Goal: Information Seeking & Learning: Learn about a topic

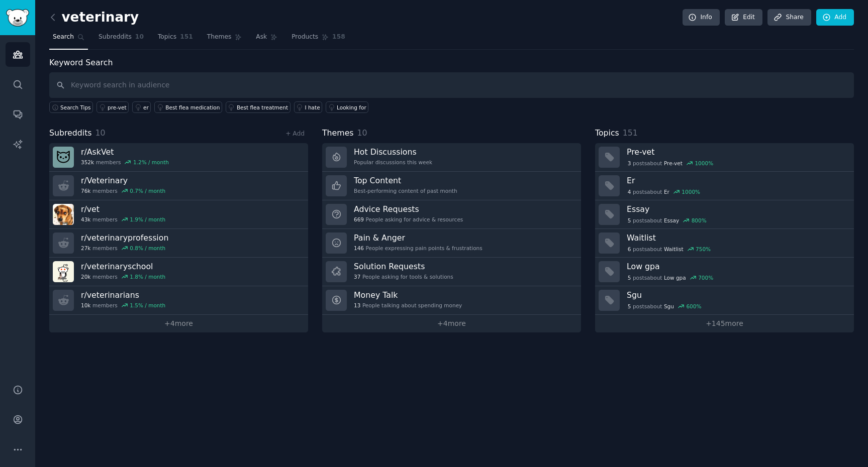
click at [421, 30] on nav "Search Subreddits 10 Topics 151 Themes Ask Products 158" at bounding box center [451, 39] width 804 height 21
click at [176, 328] on link "+ 4 more" at bounding box center [178, 324] width 259 height 18
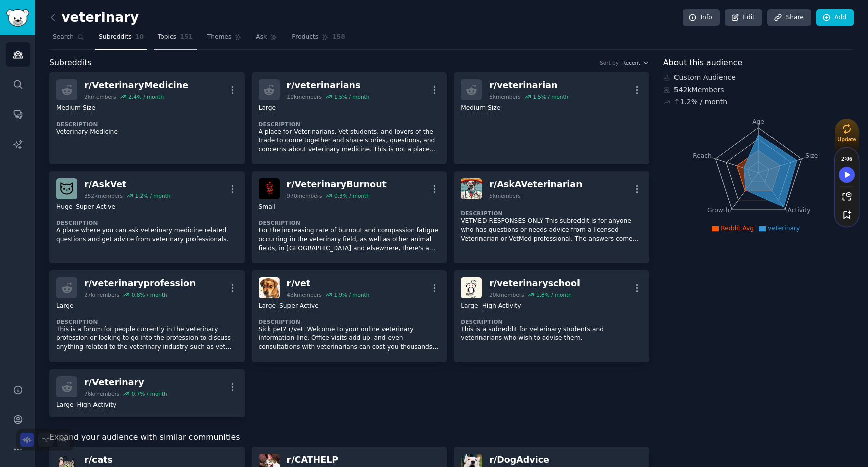
click at [166, 41] on span "Topics" at bounding box center [167, 37] width 19 height 9
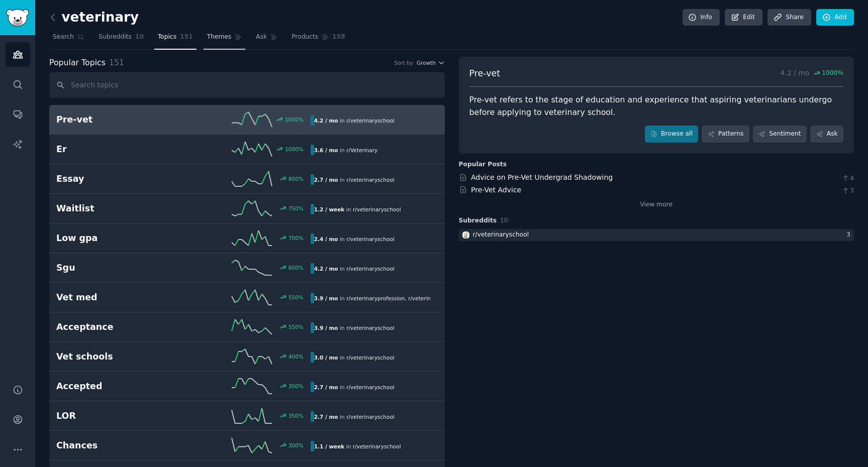
click at [215, 35] on span "Themes" at bounding box center [219, 37] width 25 height 9
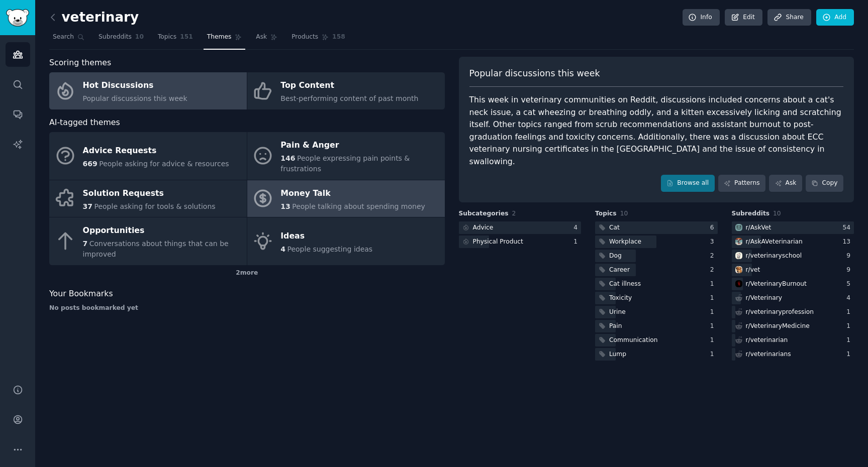
click at [353, 185] on div "Money Talk" at bounding box center [352, 193] width 145 height 16
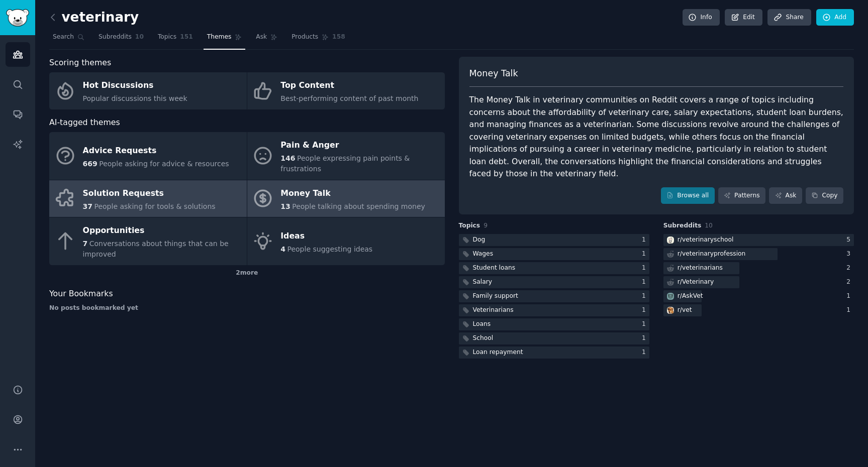
click at [180, 186] on div "Solution Requests" at bounding box center [149, 193] width 133 height 16
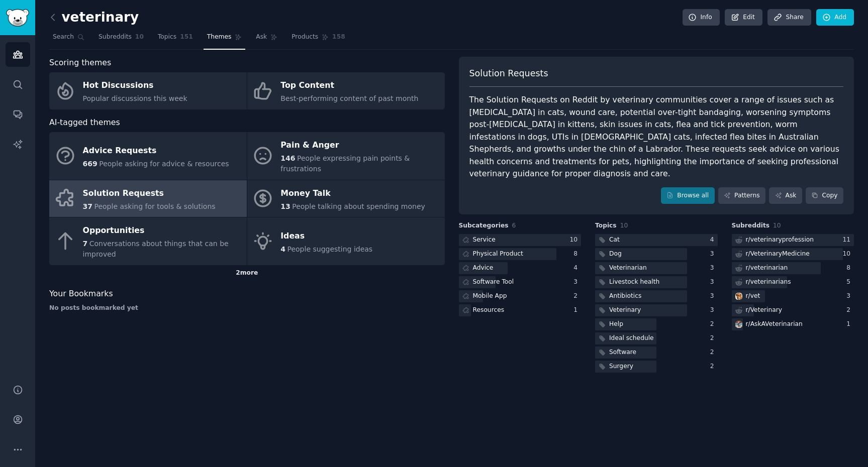
click at [244, 265] on div "2 more" at bounding box center [246, 273] width 395 height 16
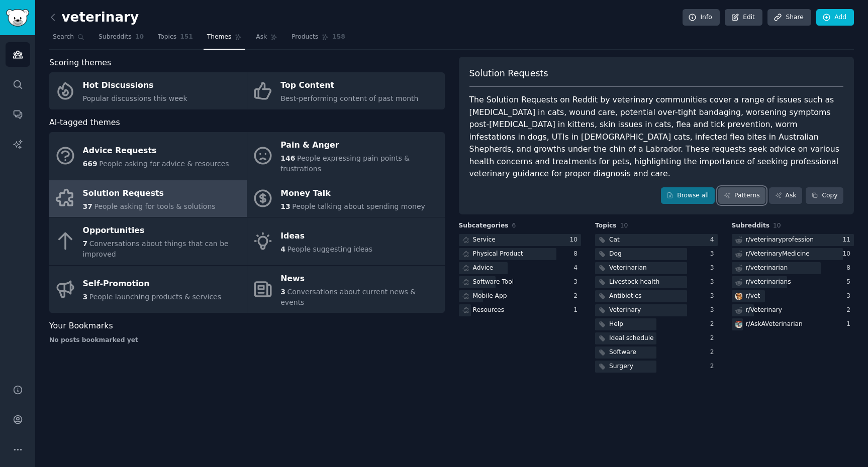
click at [737, 187] on link "Patterns" at bounding box center [741, 195] width 47 height 17
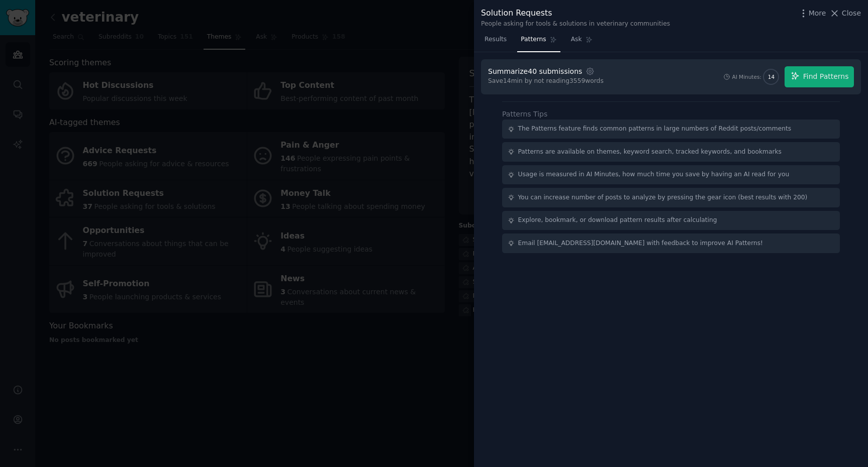
click at [342, 336] on div at bounding box center [434, 233] width 868 height 467
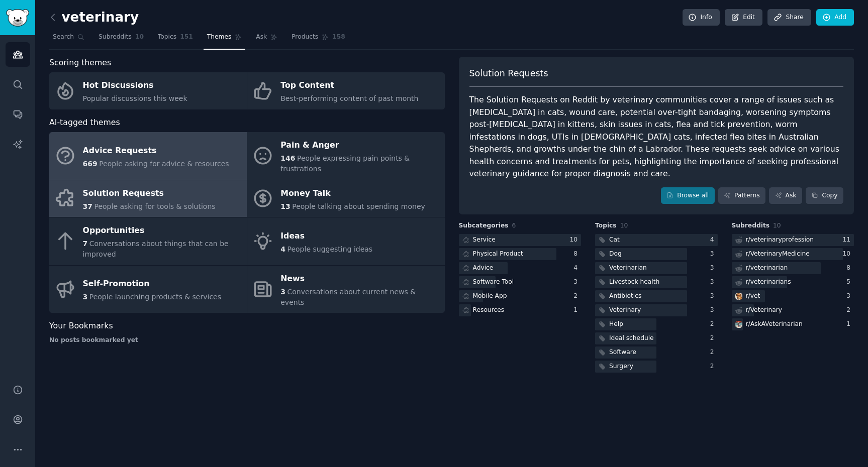
click at [202, 160] on span "People asking for advice & resources" at bounding box center [164, 164] width 130 height 8
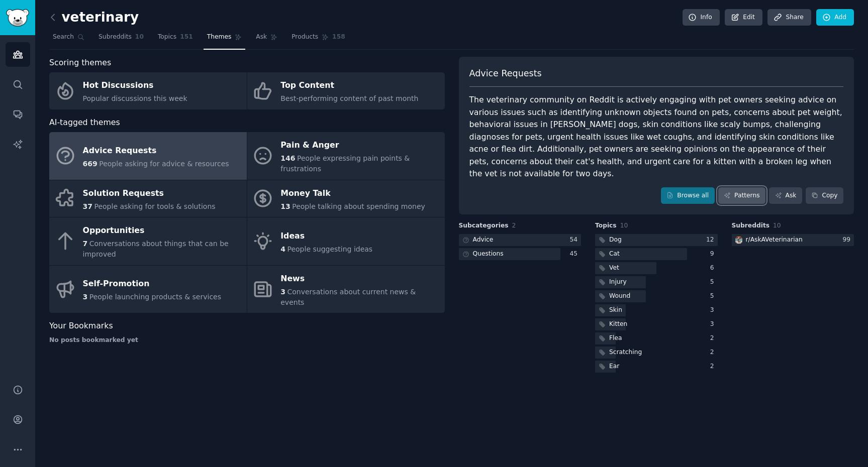
click at [738, 188] on link "Patterns" at bounding box center [741, 195] width 47 height 17
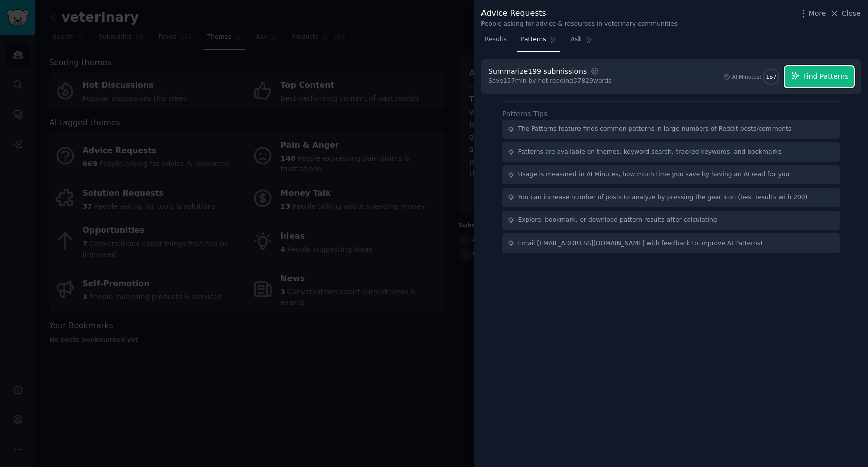
click at [831, 80] on span "Find Patterns" at bounding box center [826, 76] width 46 height 11
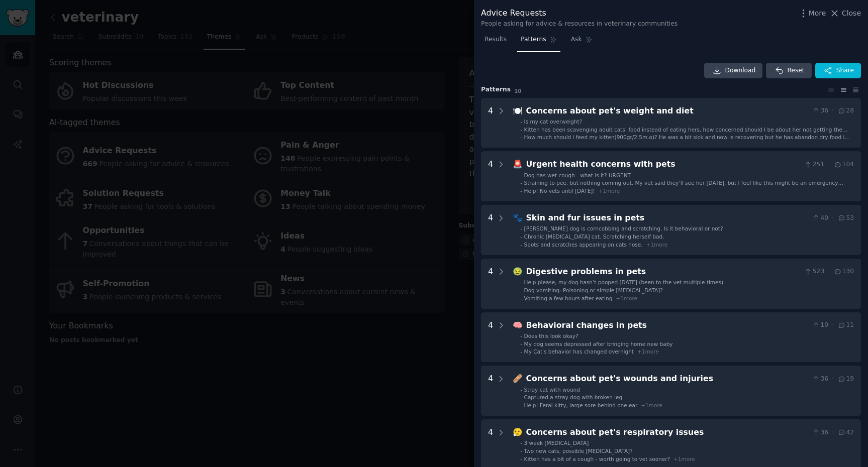
click at [181, 344] on div at bounding box center [434, 233] width 868 height 467
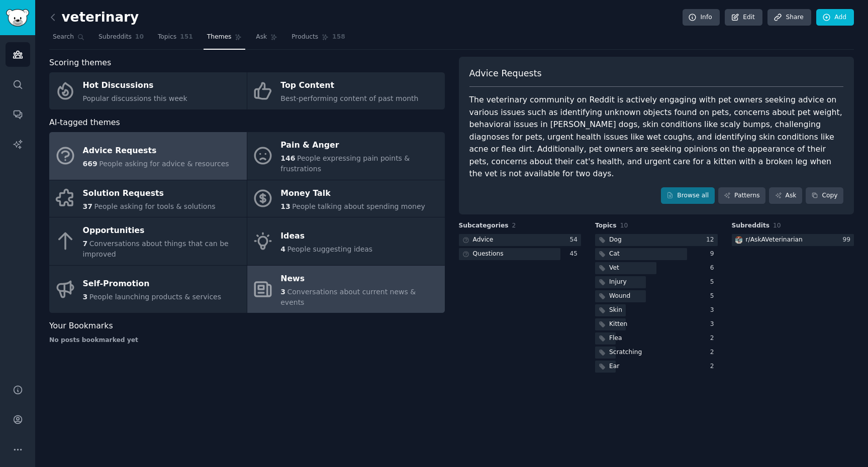
click at [315, 271] on div "News" at bounding box center [359, 279] width 159 height 16
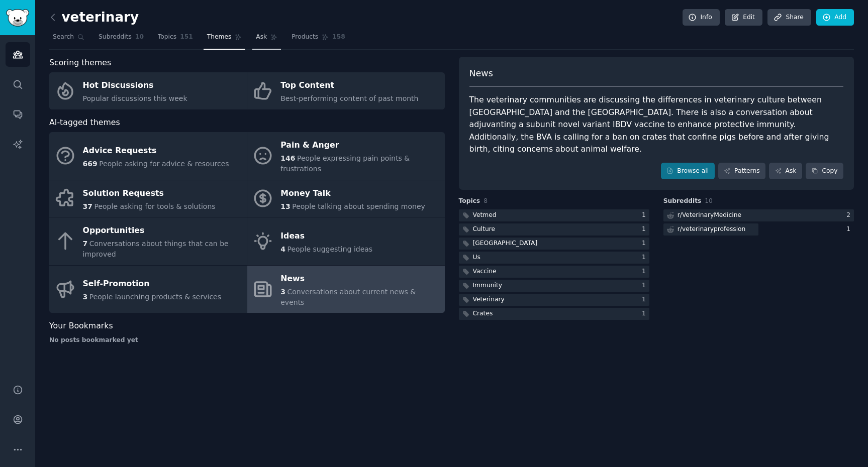
click at [260, 34] on span "Ask" at bounding box center [261, 37] width 11 height 9
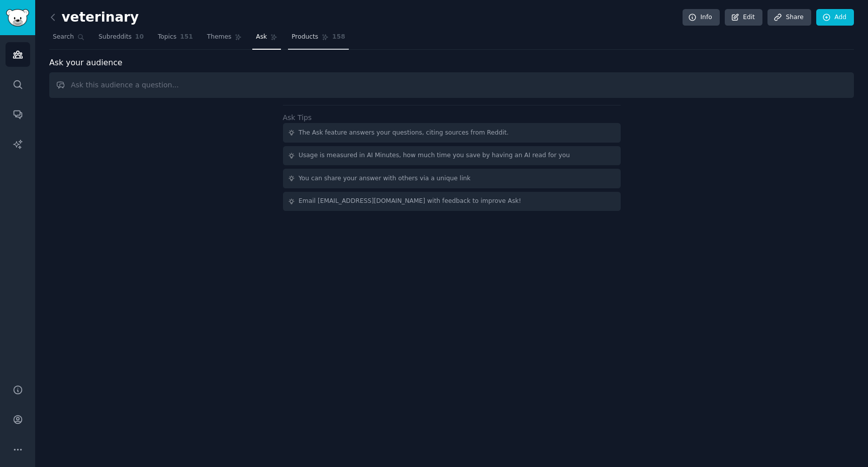
click at [315, 44] on link "Products 158" at bounding box center [318, 39] width 60 height 21
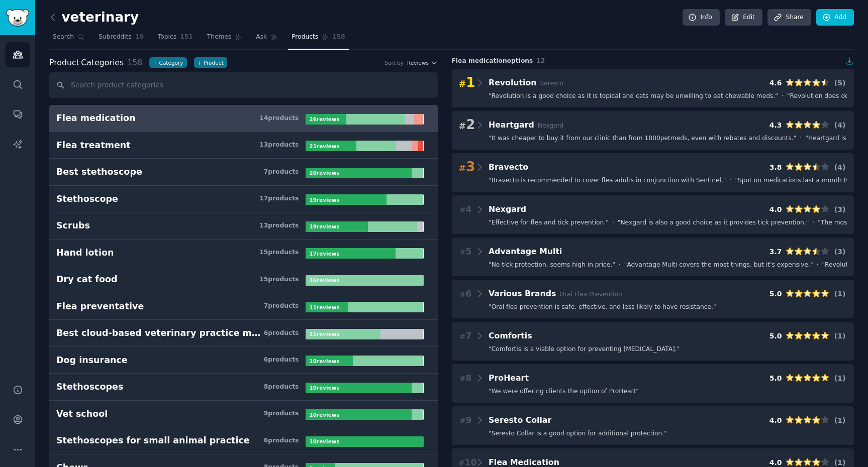
click at [211, 119] on h3 "Flea medication 14 product s" at bounding box center [180, 118] width 249 height 13
click at [398, 118] on div at bounding box center [375, 119] width 59 height 11
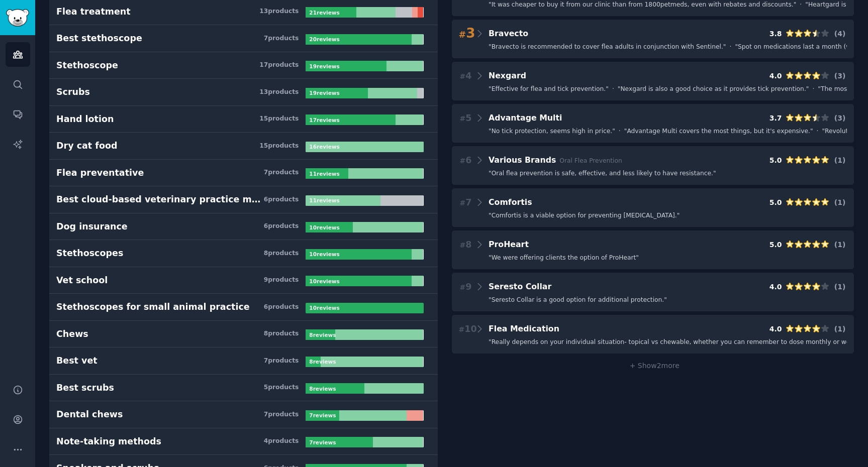
scroll to position [136, 0]
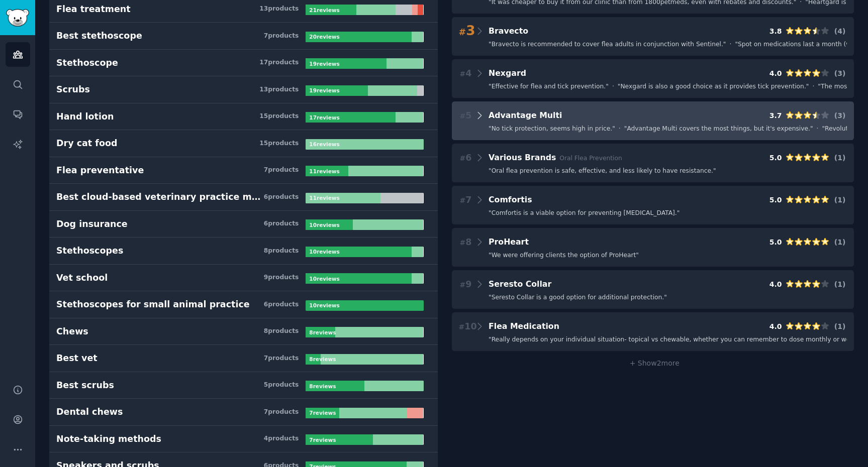
click at [479, 115] on icon at bounding box center [479, 116] width 11 height 14
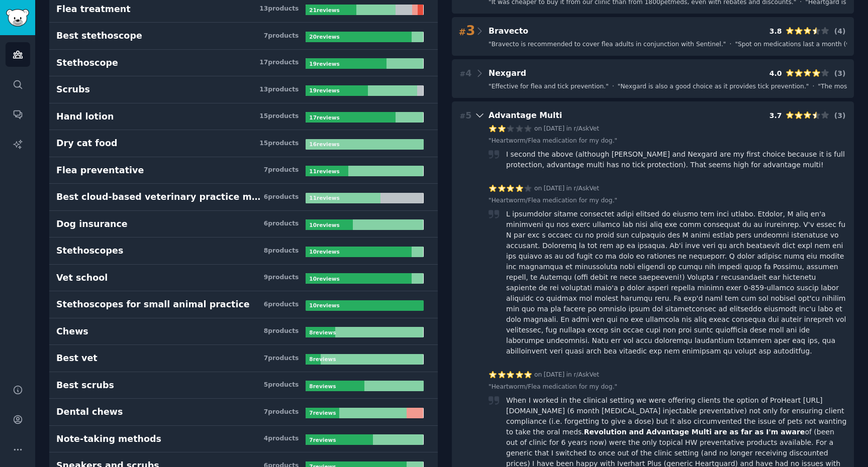
click at [479, 115] on icon at bounding box center [479, 116] width 11 height 14
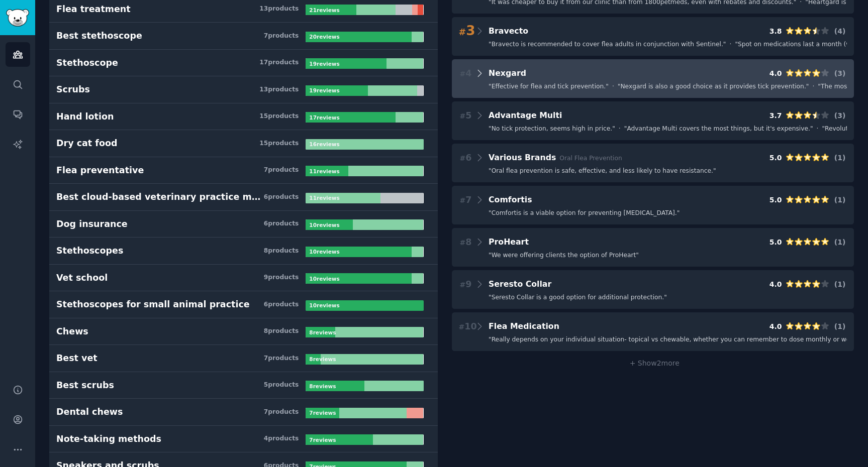
click at [478, 70] on icon at bounding box center [479, 73] width 11 height 14
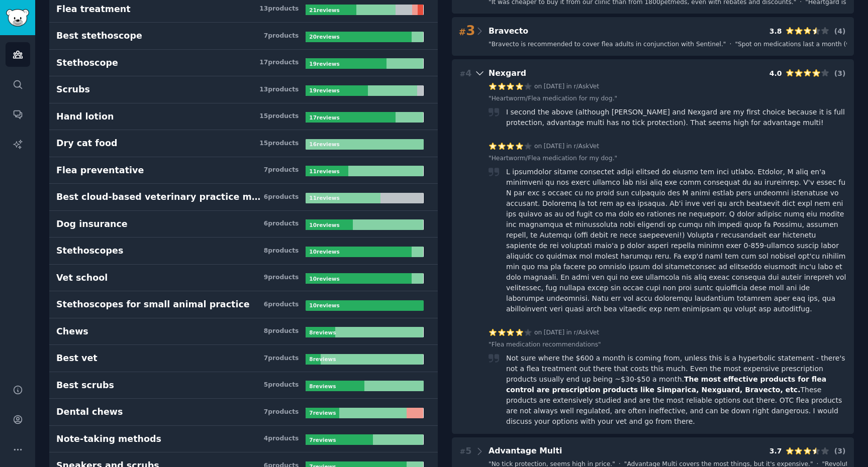
click at [478, 70] on icon at bounding box center [479, 73] width 11 height 14
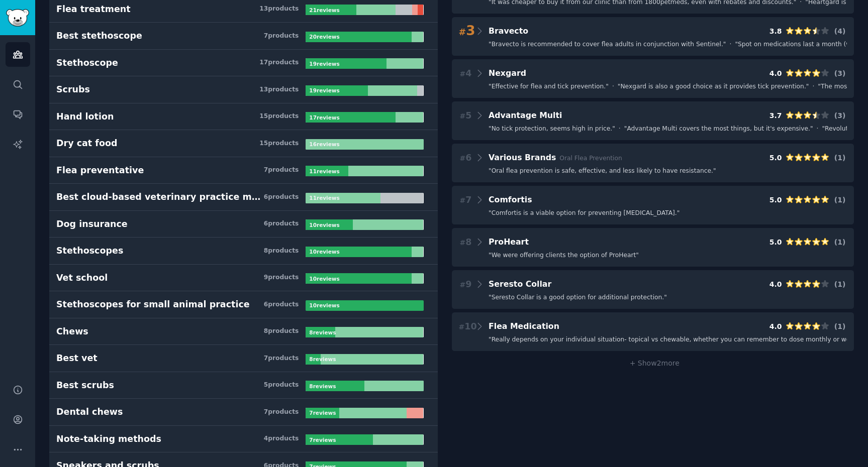
scroll to position [0, 0]
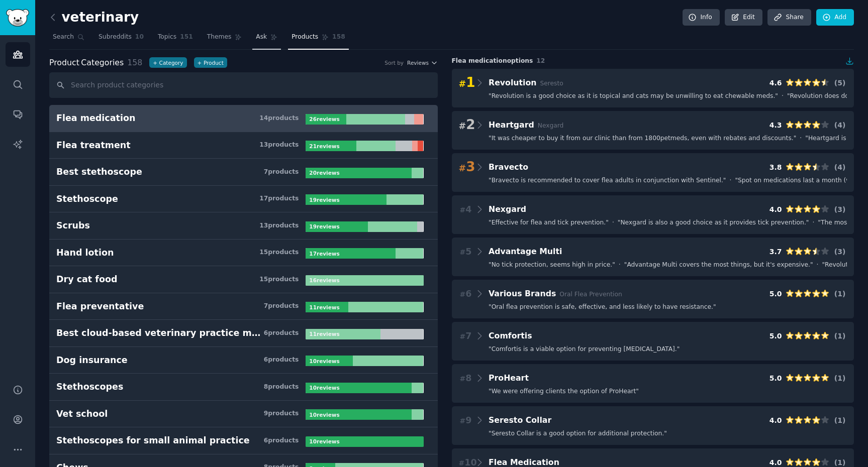
click at [259, 42] on link "Ask" at bounding box center [266, 39] width 29 height 21
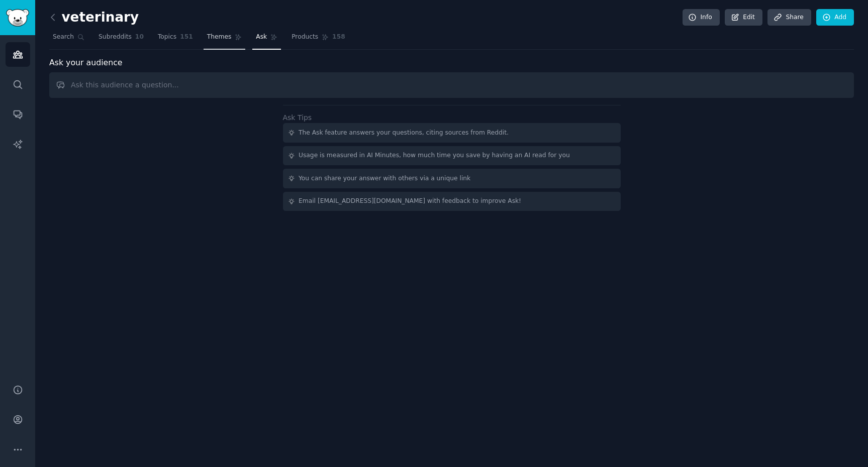
click at [226, 42] on link "Themes" at bounding box center [225, 39] width 42 height 21
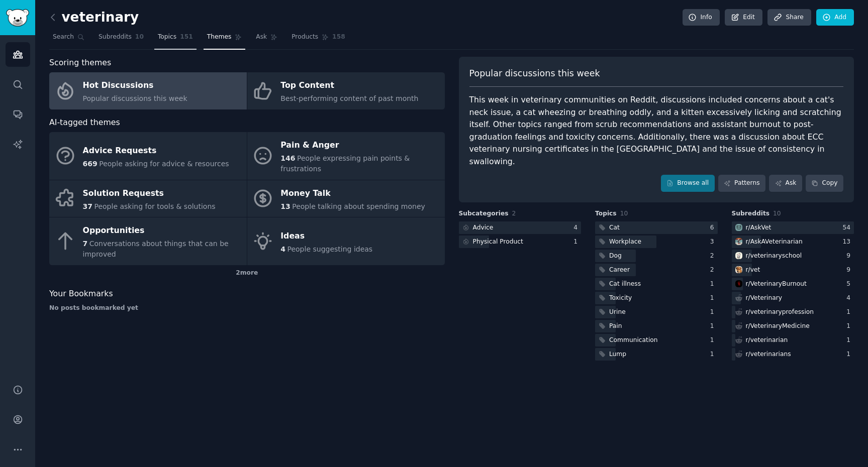
click at [158, 43] on link "Topics 151" at bounding box center [175, 39] width 42 height 21
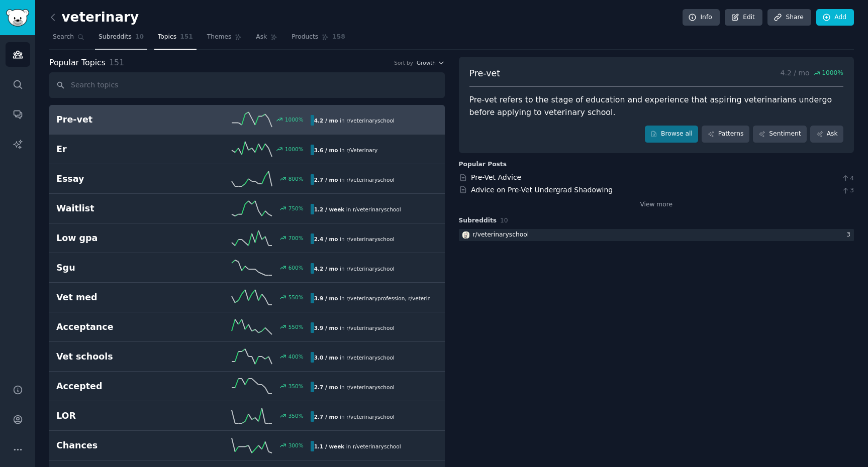
click at [115, 37] on span "Subreddits" at bounding box center [114, 37] width 33 height 9
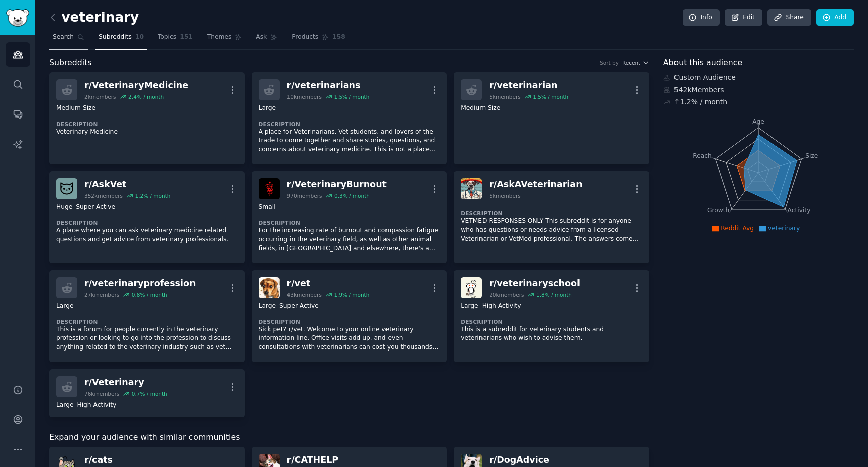
click at [69, 42] on link "Search" at bounding box center [68, 39] width 39 height 21
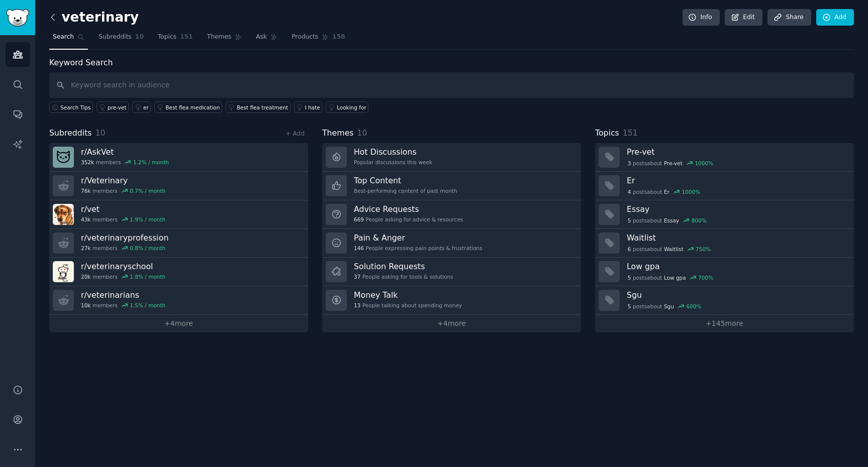
click at [53, 20] on icon at bounding box center [52, 17] width 3 height 6
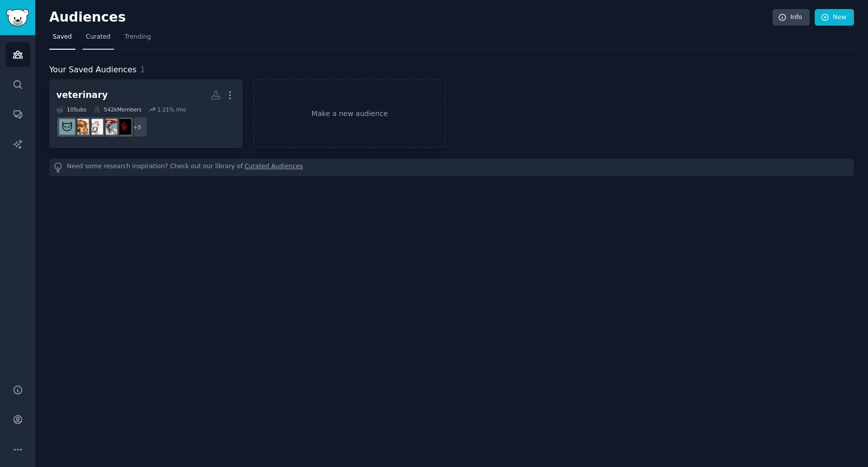
click at [102, 41] on span "Curated" at bounding box center [98, 37] width 25 height 9
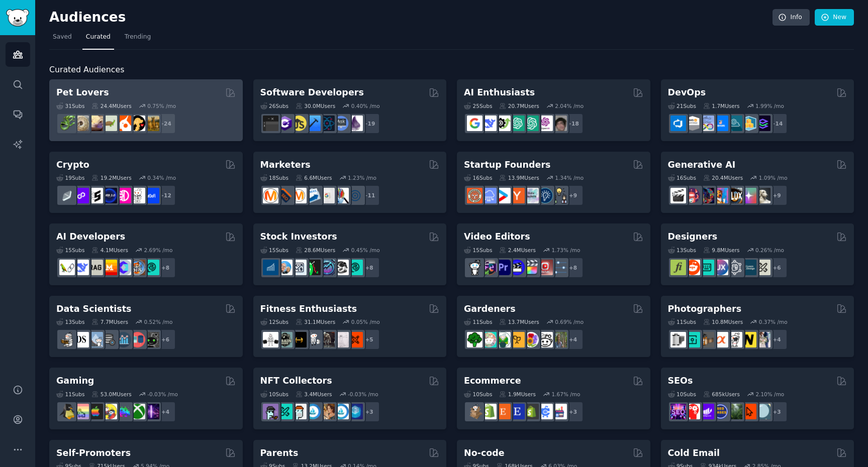
click at [203, 88] on div "Pet Lovers Curated by GummySearch" at bounding box center [145, 92] width 179 height 13
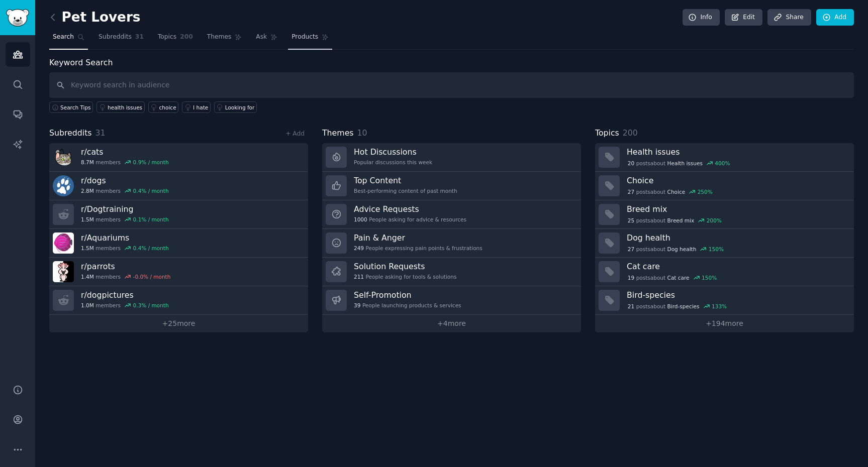
click at [303, 40] on span "Products" at bounding box center [304, 37] width 27 height 9
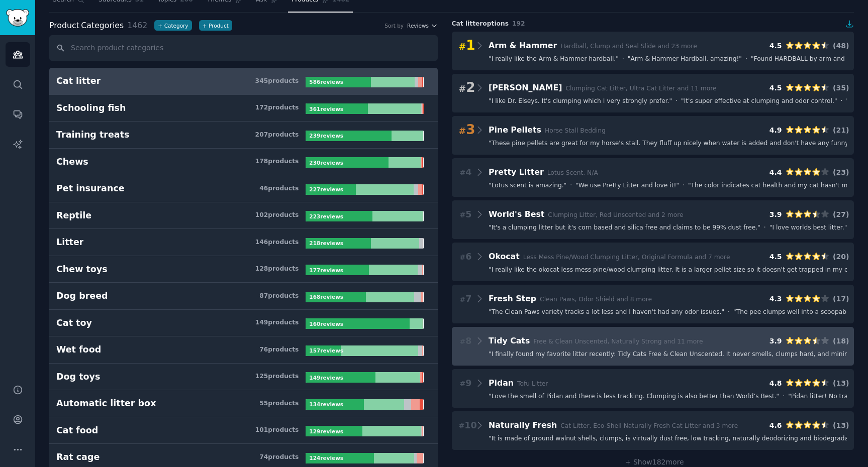
scroll to position [39, 0]
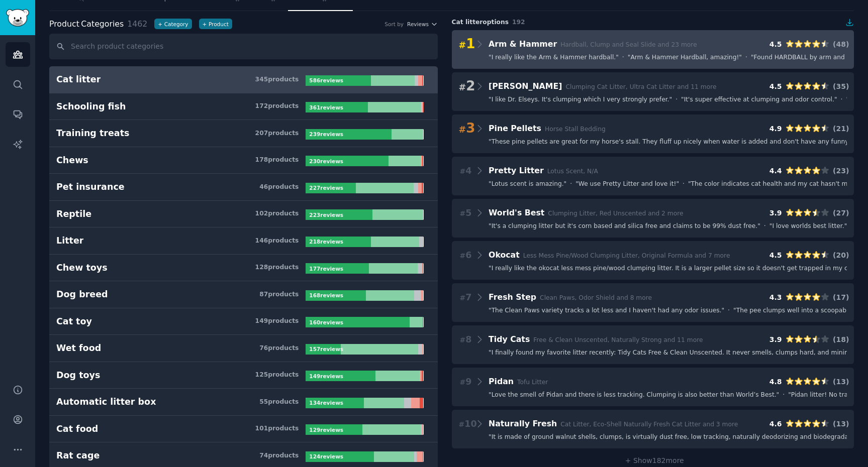
click at [592, 53] on span "" I really like the Arm & Hammer hardball. "" at bounding box center [553, 57] width 130 height 9
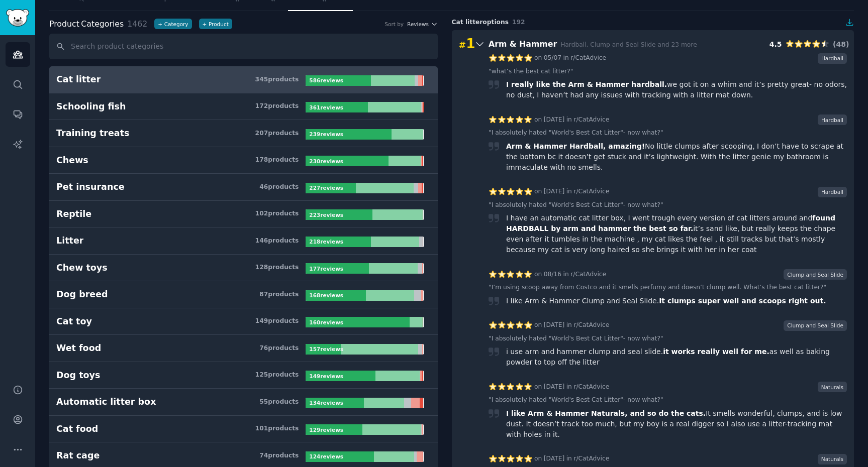
click at [477, 44] on icon at bounding box center [479, 45] width 7 height 4
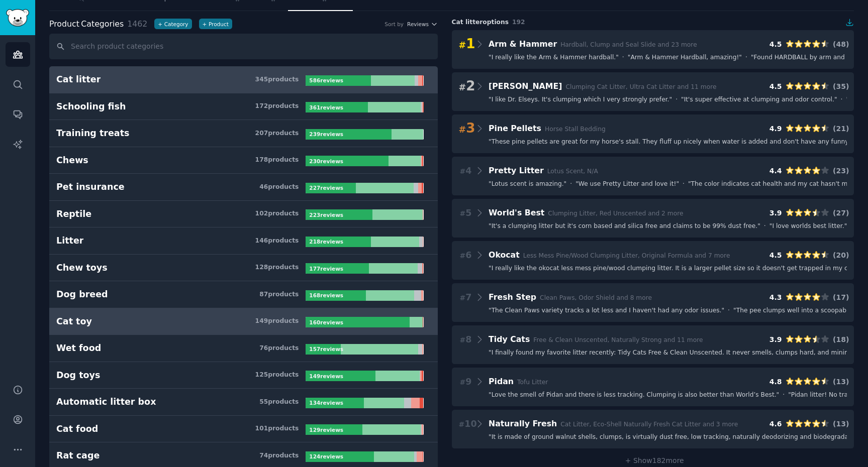
scroll to position [0, 0]
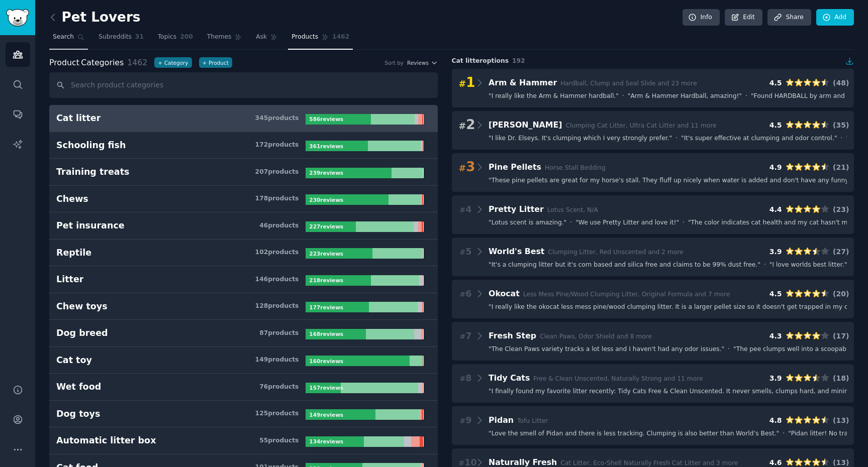
click at [60, 35] on span "Search" at bounding box center [63, 37] width 21 height 9
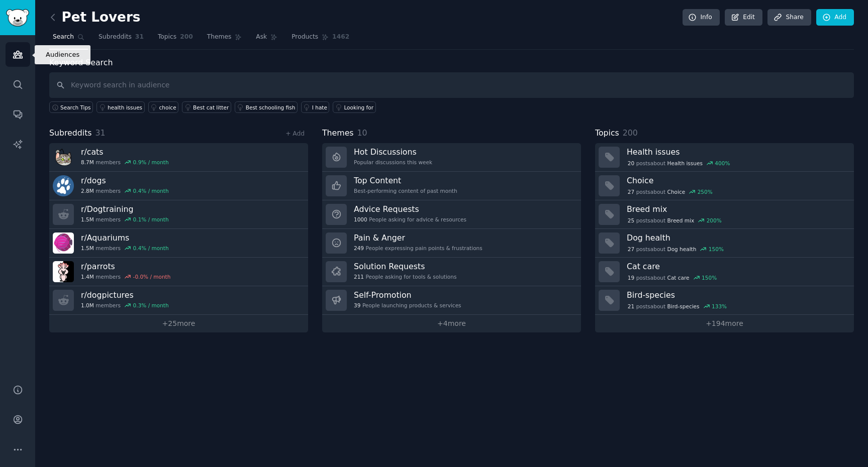
click at [19, 53] on icon "Sidebar" at bounding box center [17, 54] width 9 height 7
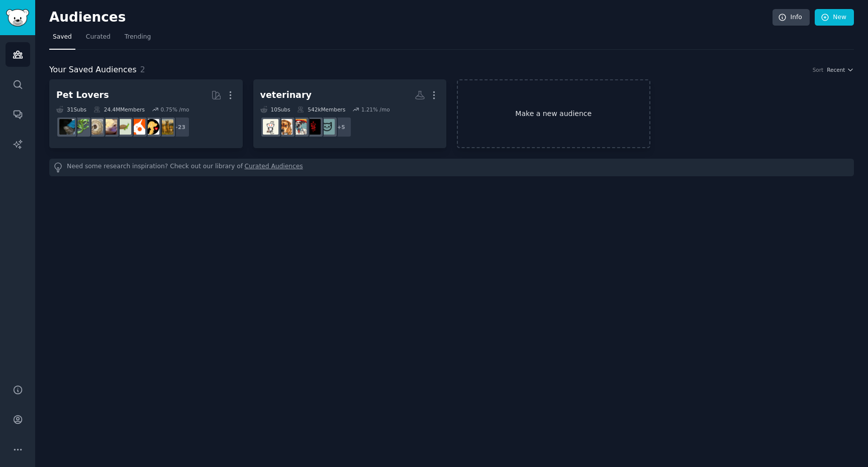
click at [560, 110] on link "Make a new audience" at bounding box center [553, 113] width 193 height 69
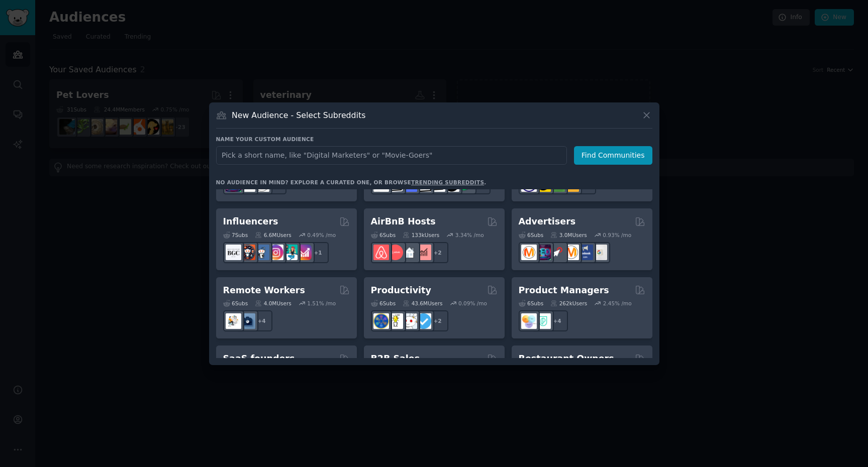
scroll to position [680, 0]
click at [729, 287] on div at bounding box center [434, 233] width 868 height 467
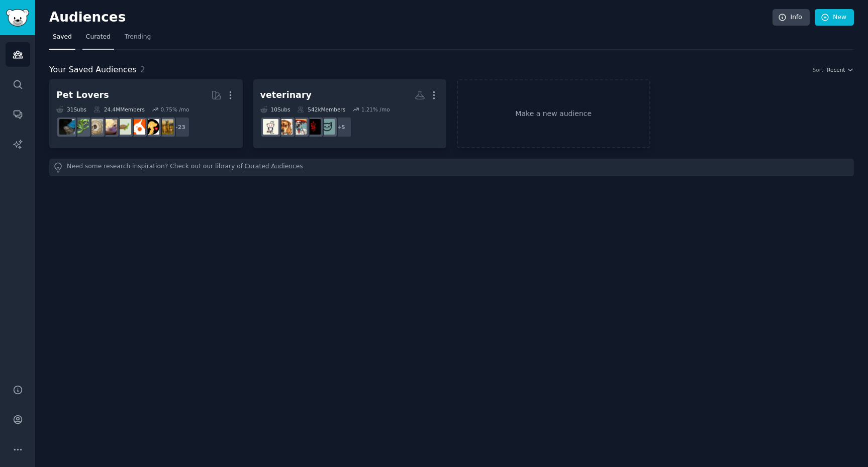
click at [98, 43] on link "Curated" at bounding box center [98, 39] width 32 height 21
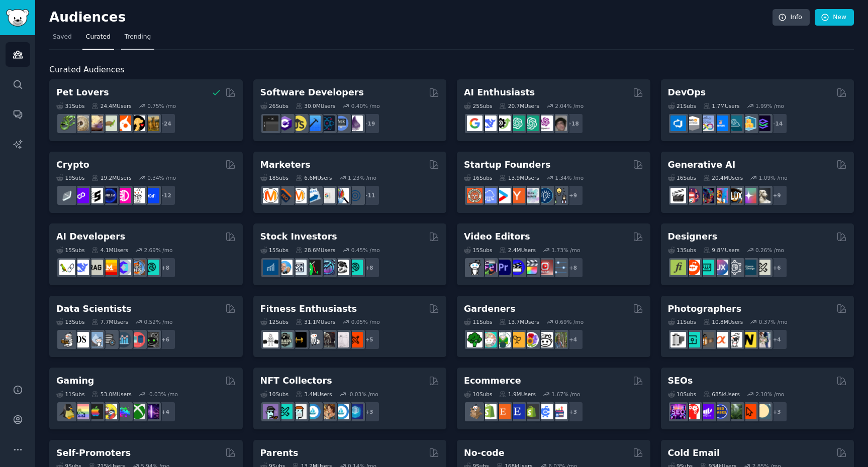
click at [142, 35] on span "Trending" at bounding box center [138, 37] width 26 height 9
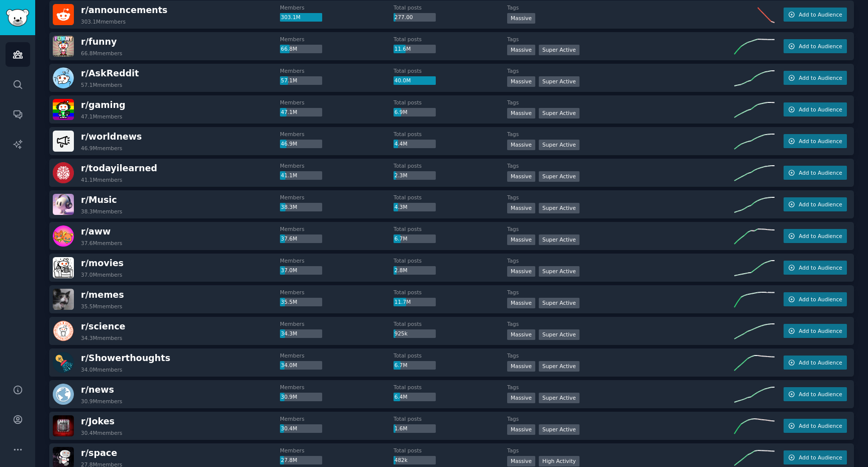
scroll to position [119, 0]
